Goal: Task Accomplishment & Management: Manage account settings

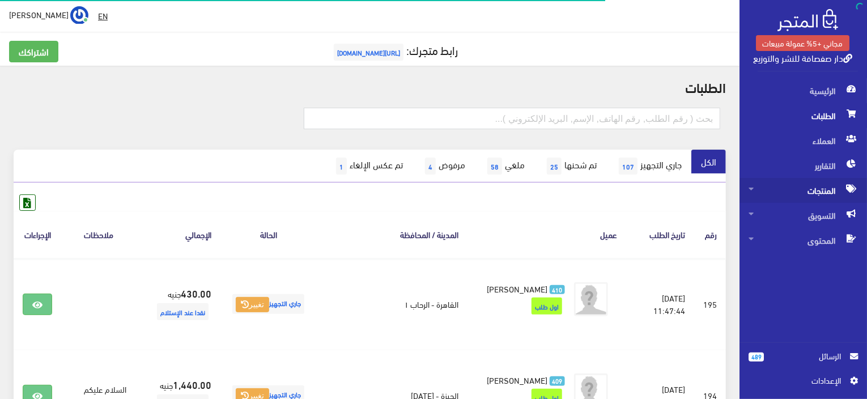
click at [816, 183] on span "المنتجات" at bounding box center [803, 190] width 109 height 25
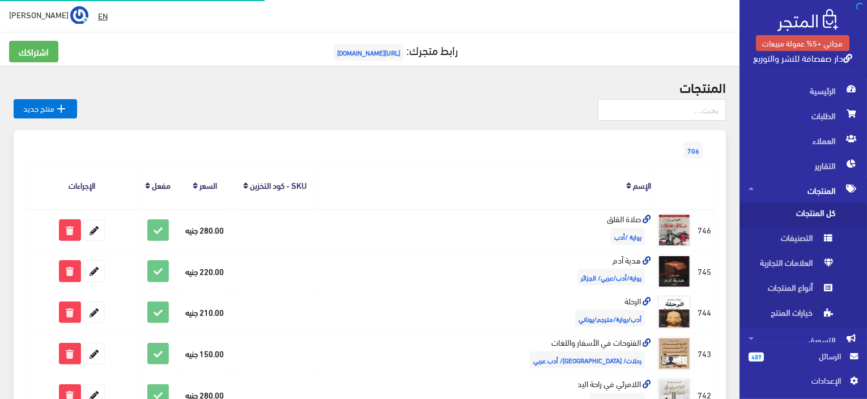
click at [818, 205] on span "كل المنتجات" at bounding box center [792, 215] width 86 height 25
click at [651, 119] on input "text" at bounding box center [662, 110] width 128 height 22
type input "209"
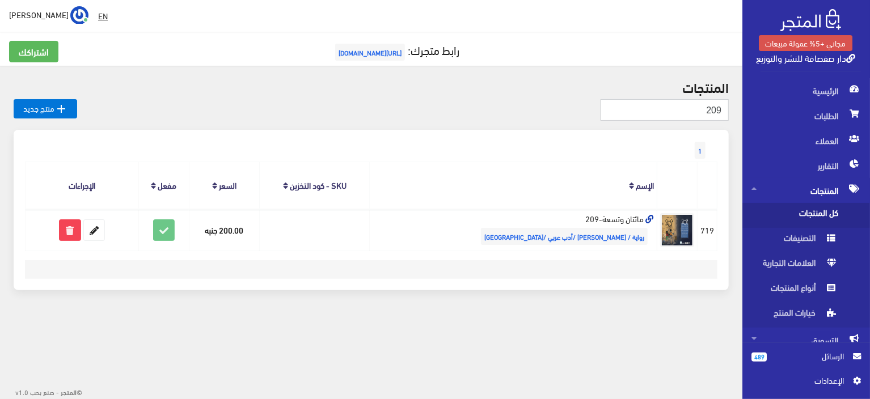
click at [658, 116] on input "209" at bounding box center [664, 110] width 128 height 22
type input "l"
type input "ن"
type input "مدينة"
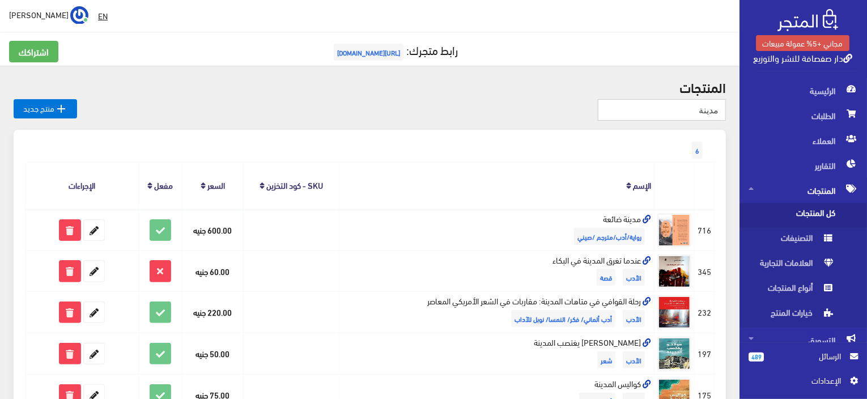
click at [696, 105] on input "مدينة" at bounding box center [662, 110] width 128 height 22
type input "م"
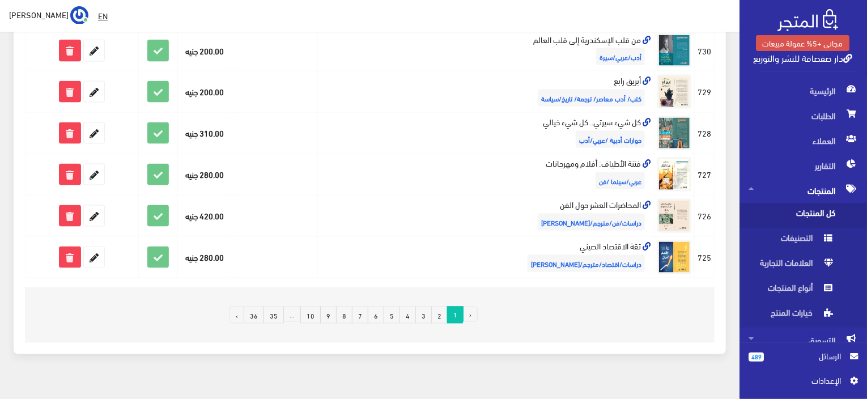
scroll to position [772, 0]
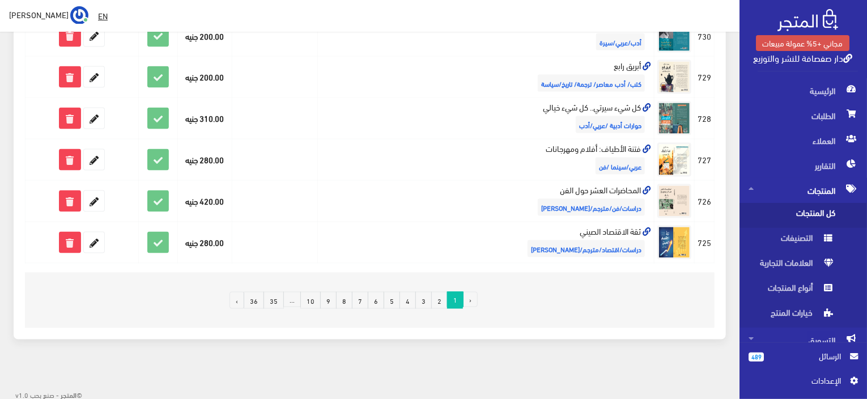
click at [280, 294] on link "35" at bounding box center [274, 300] width 20 height 17
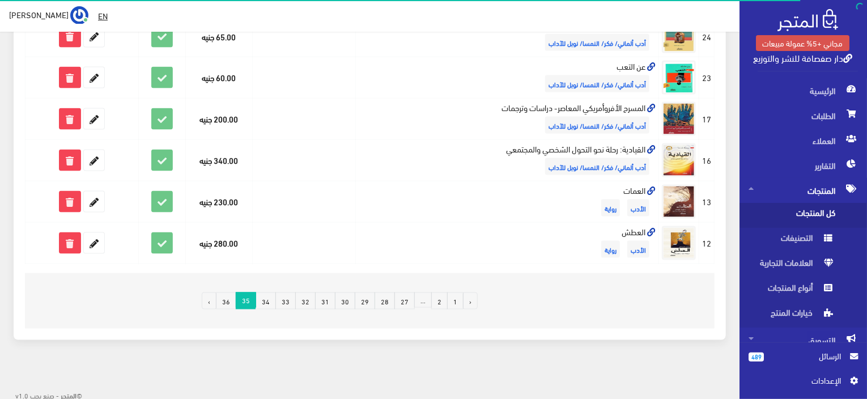
scroll to position [772, 0]
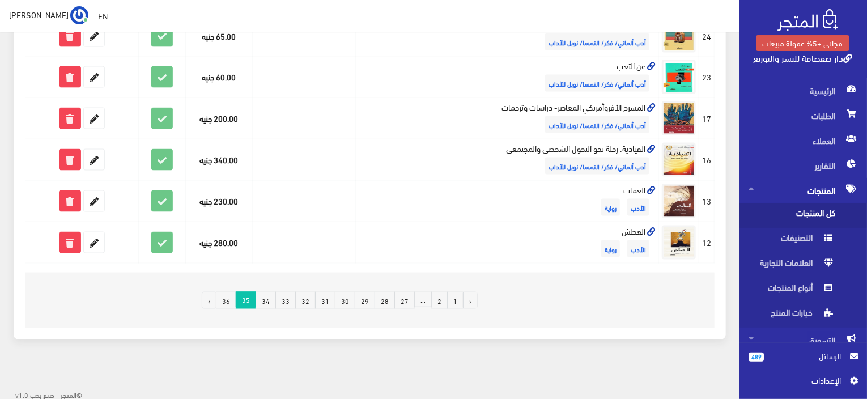
click at [217, 295] on link "›" at bounding box center [209, 300] width 15 height 17
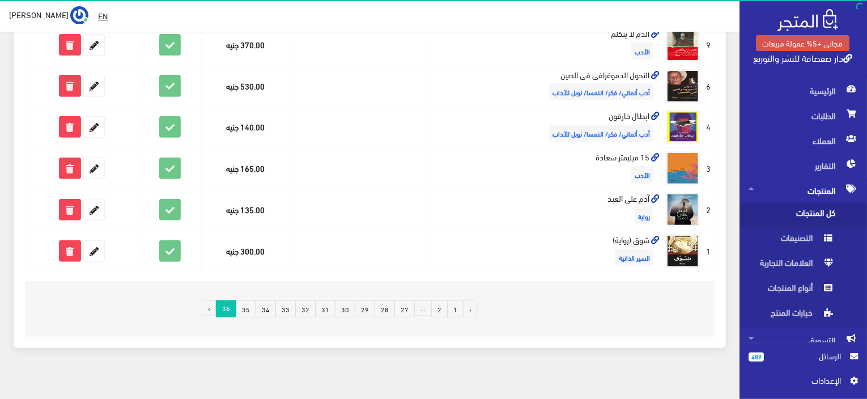
scroll to position [196, 0]
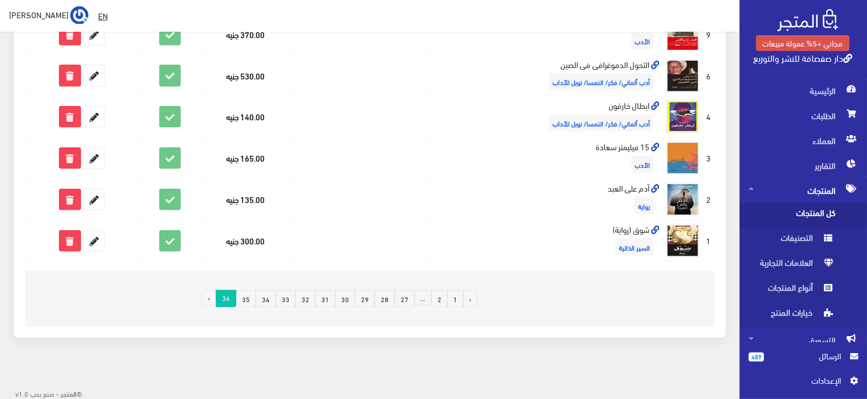
click at [216, 296] on li "›" at bounding box center [209, 298] width 14 height 17
click at [272, 297] on link "34" at bounding box center [266, 298] width 20 height 17
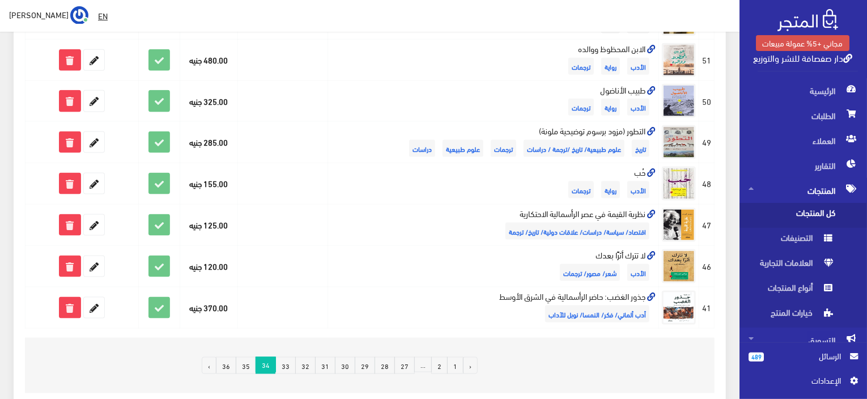
scroll to position [726, 0]
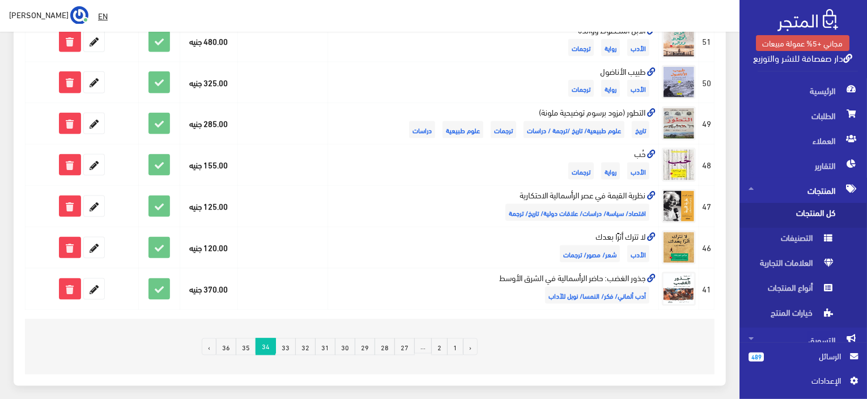
click at [294, 344] on link "33" at bounding box center [286, 346] width 20 height 17
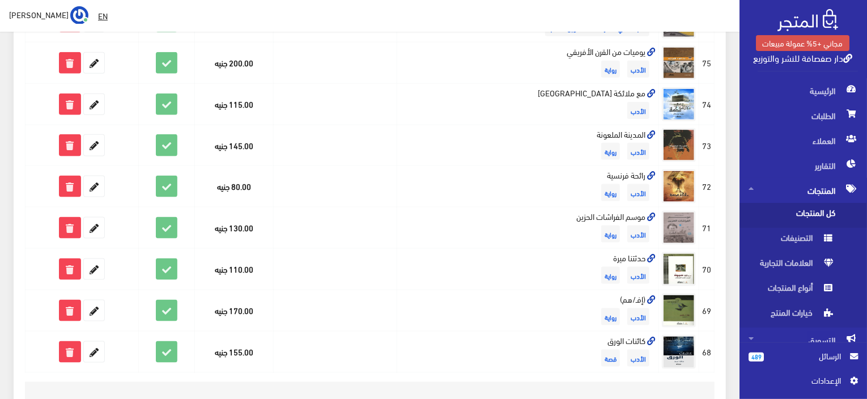
scroll to position [679, 0]
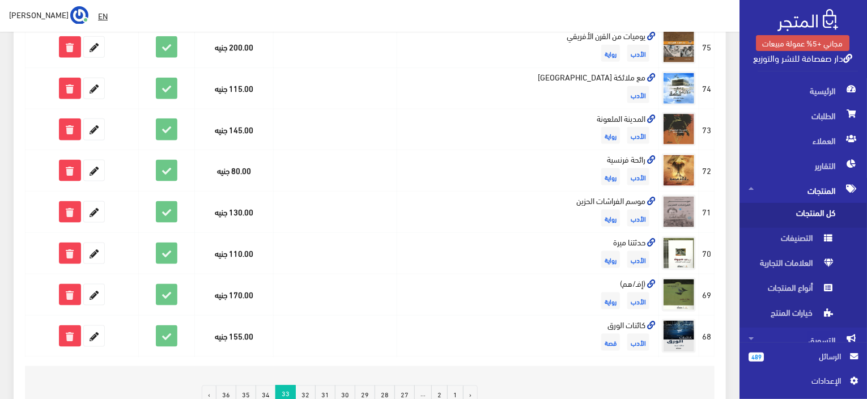
click at [312, 386] on link "32" at bounding box center [305, 394] width 20 height 17
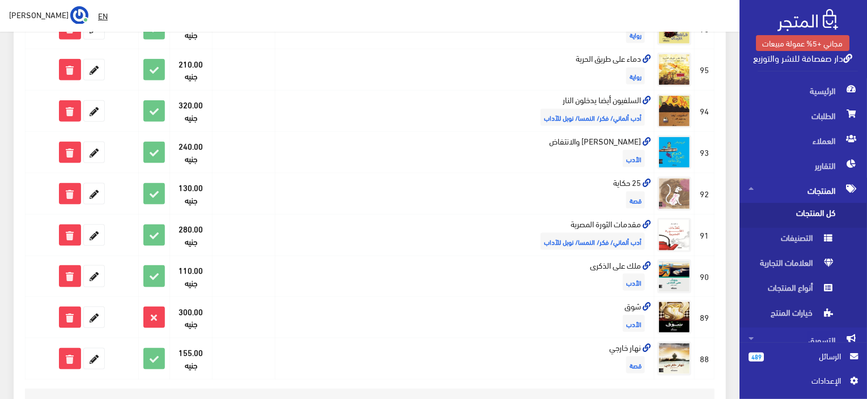
scroll to position [703, 0]
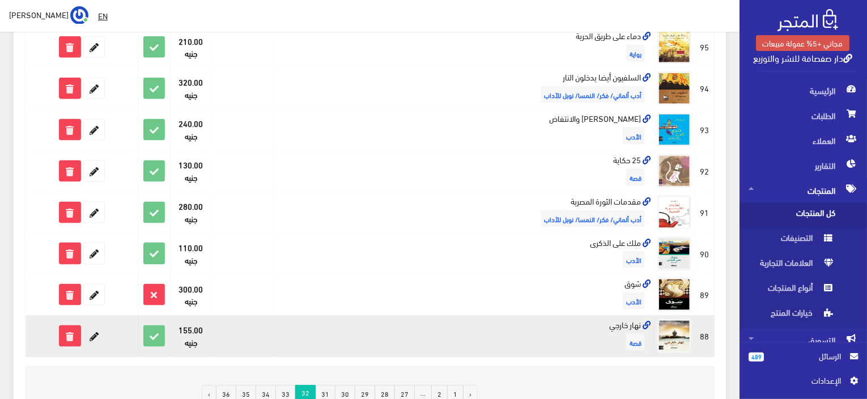
click at [95, 326] on icon at bounding box center [94, 336] width 20 height 20
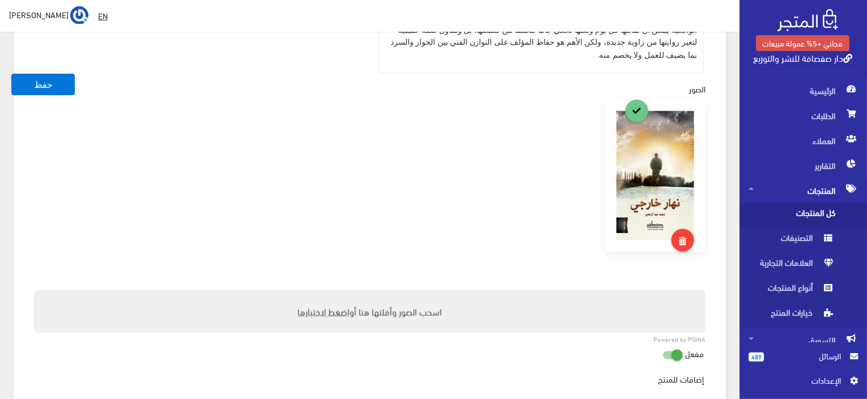
scroll to position [522, 0]
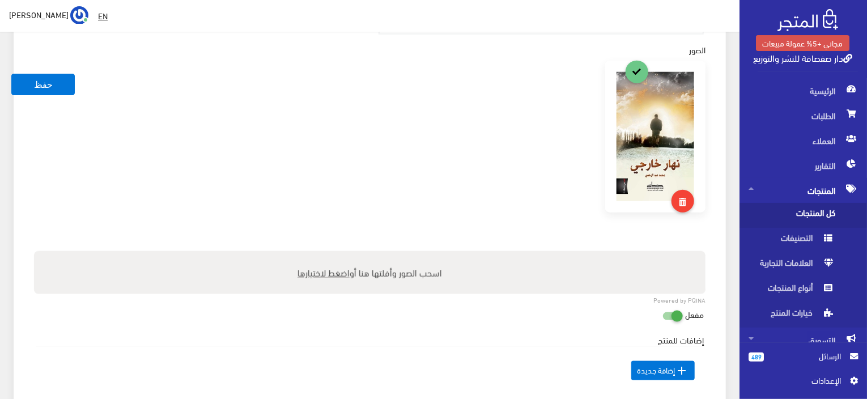
click at [663, 311] on icon at bounding box center [663, 316] width 0 height 10
click at [663, 310] on input "checkbox" at bounding box center [652, 313] width 20 height 11
checkbox input "false"
click at [65, 86] on button "حفظ" at bounding box center [42, 85] width 63 height 22
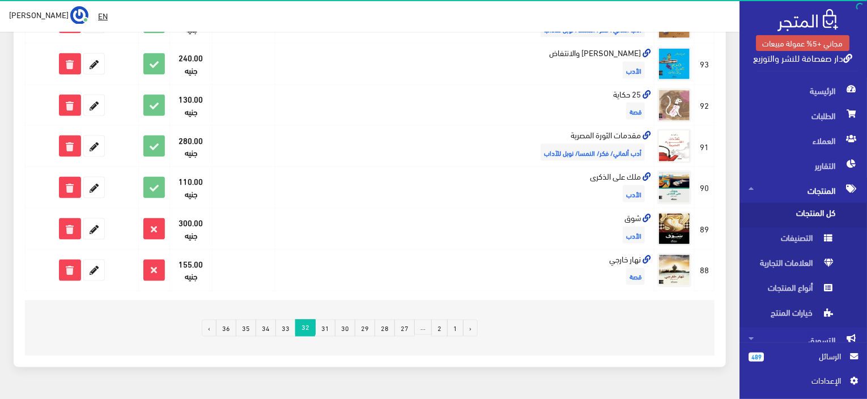
scroll to position [817, 0]
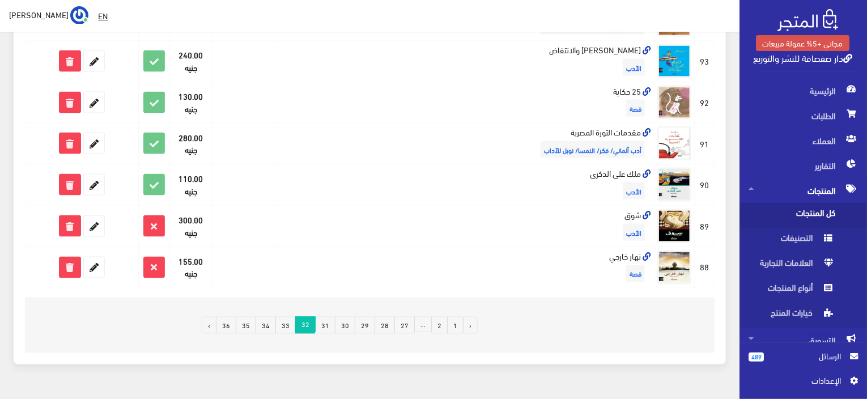
click at [331, 317] on link "31" at bounding box center [325, 325] width 20 height 17
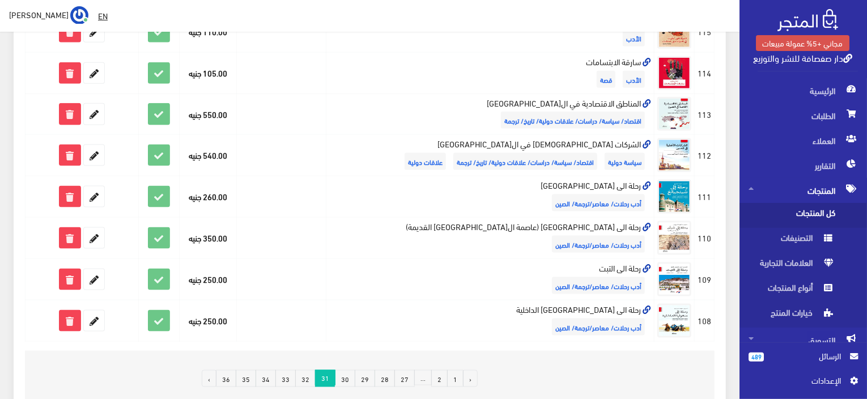
scroll to position [772, 0]
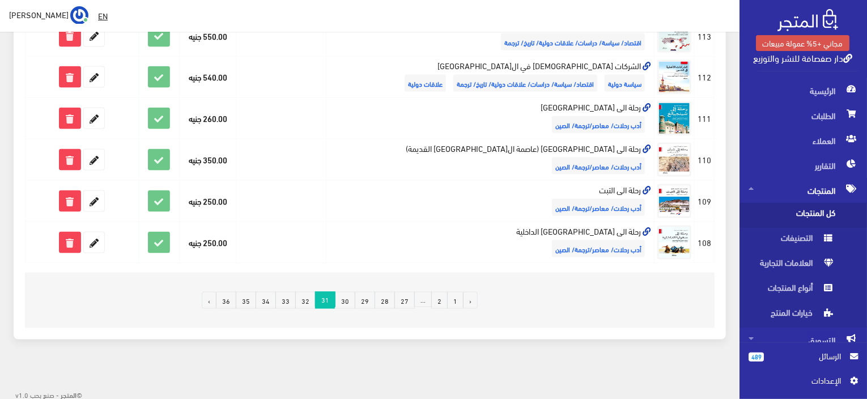
click at [349, 301] on link "30" at bounding box center [345, 300] width 20 height 17
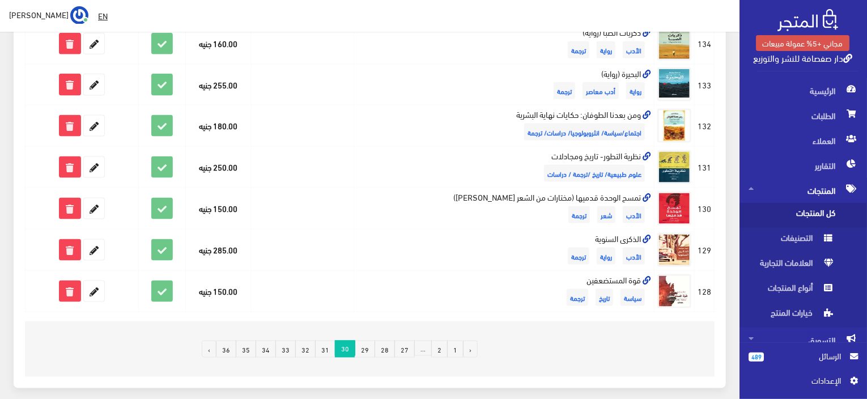
scroll to position [726, 0]
